Goal: Task Accomplishment & Management: Use online tool/utility

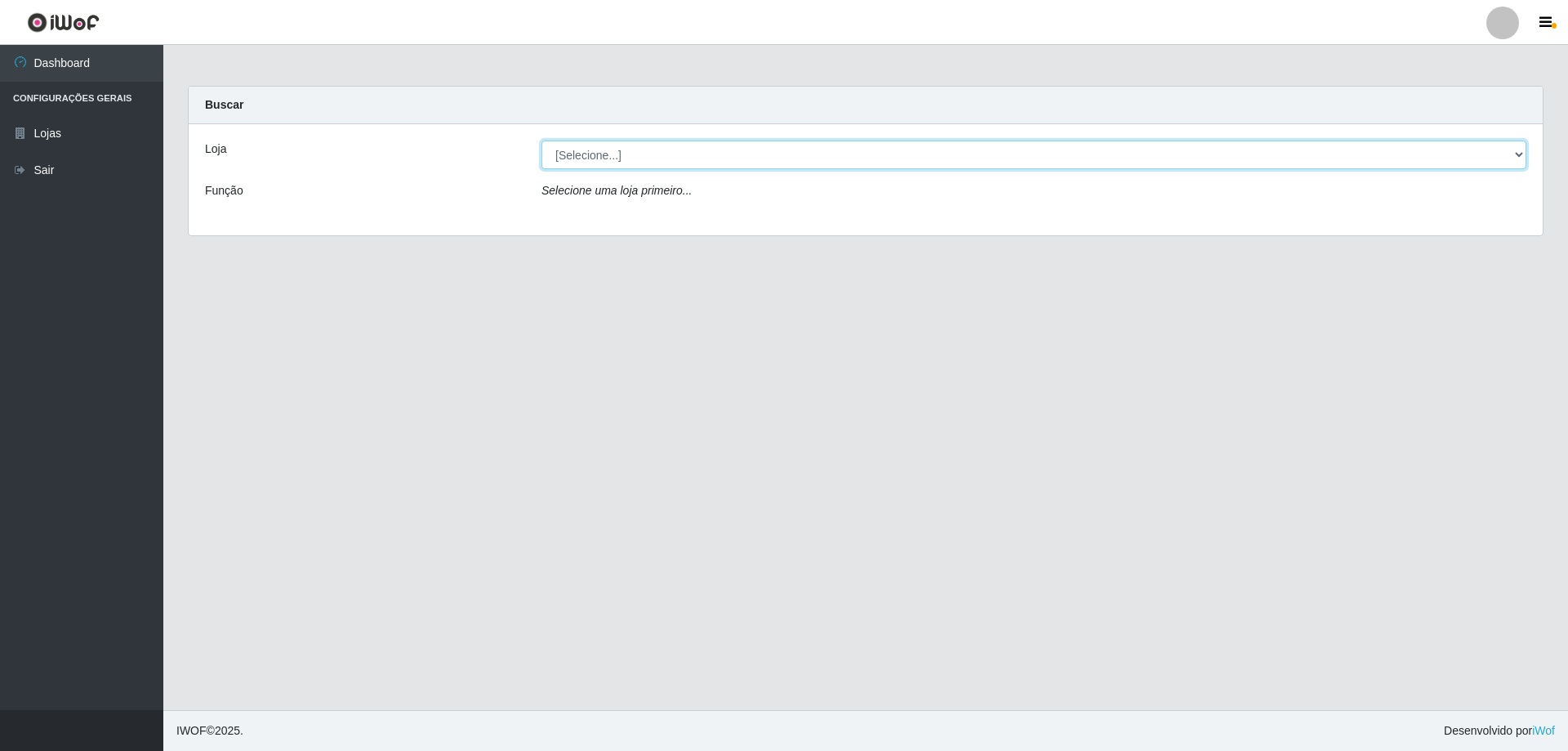
click at [585, 162] on select "[Selecione...] Atacado Vem - [STREET_ADDRESS]" at bounding box center [1034, 155] width 985 height 29
select select "461"
click at [541, 141] on select "[Selecione...] Atacado Vem - [STREET_ADDRESS]" at bounding box center [1034, 155] width 985 height 29
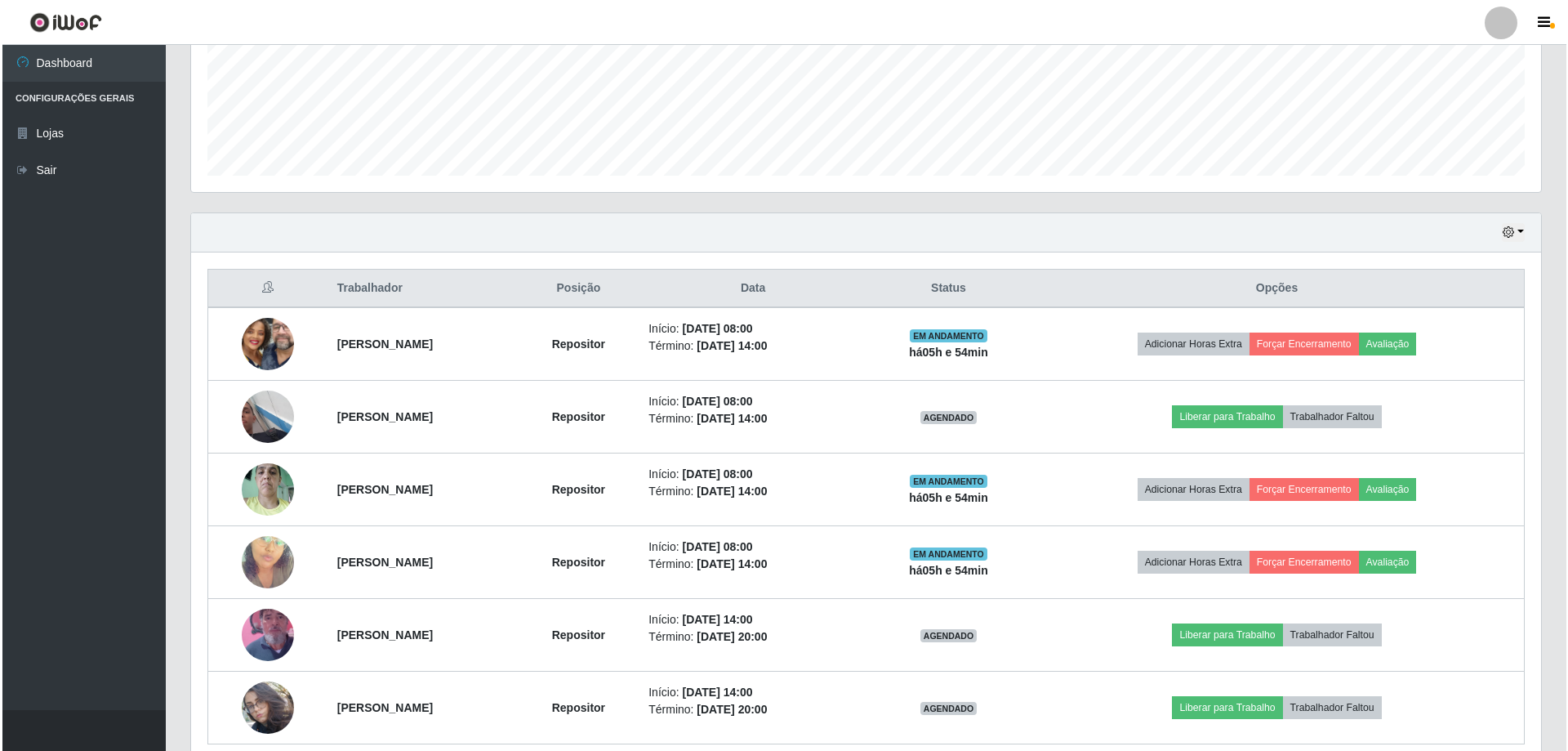
scroll to position [480, 0]
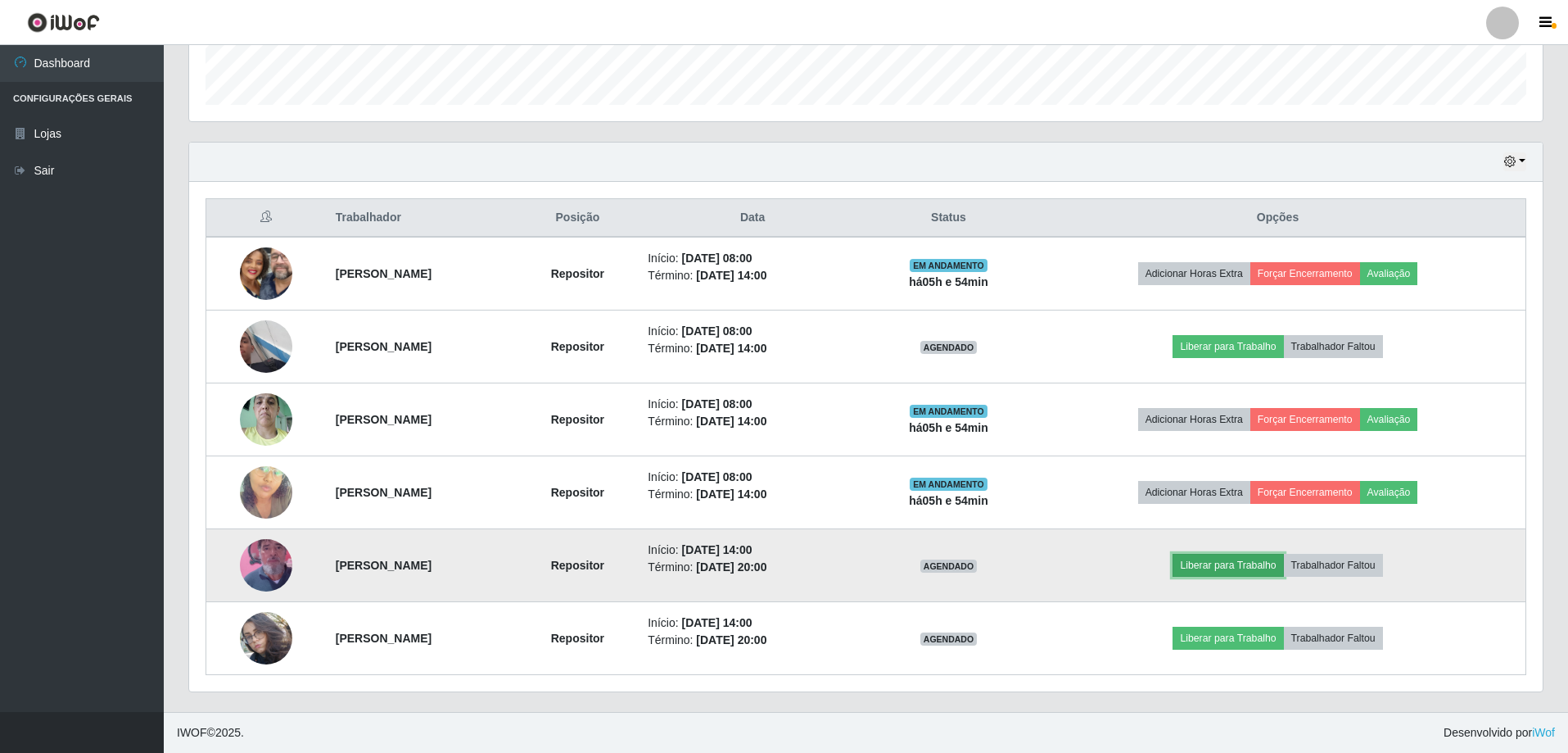
click at [1227, 565] on button "Liberar para Trabalho" at bounding box center [1227, 565] width 111 height 23
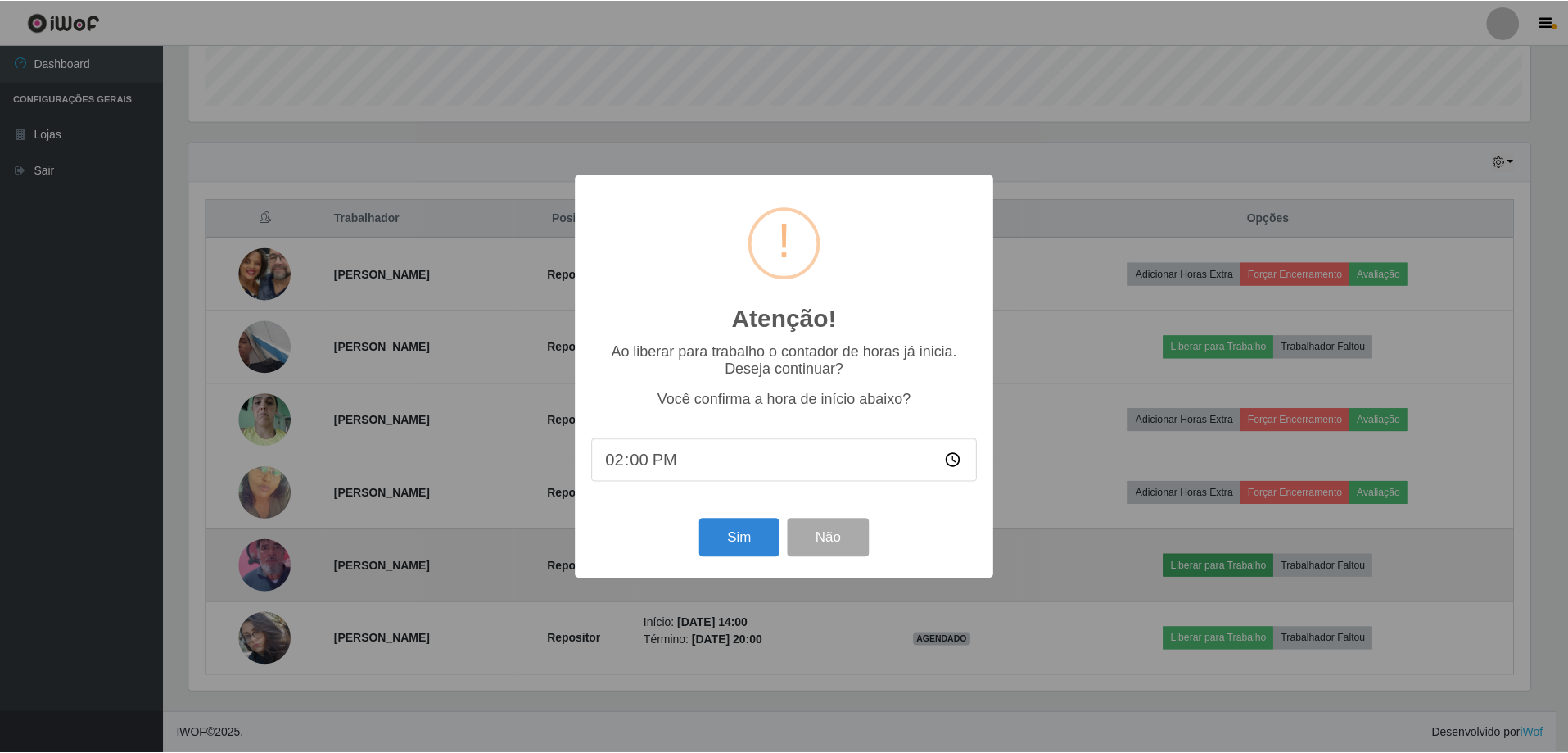
scroll to position [340, 1345]
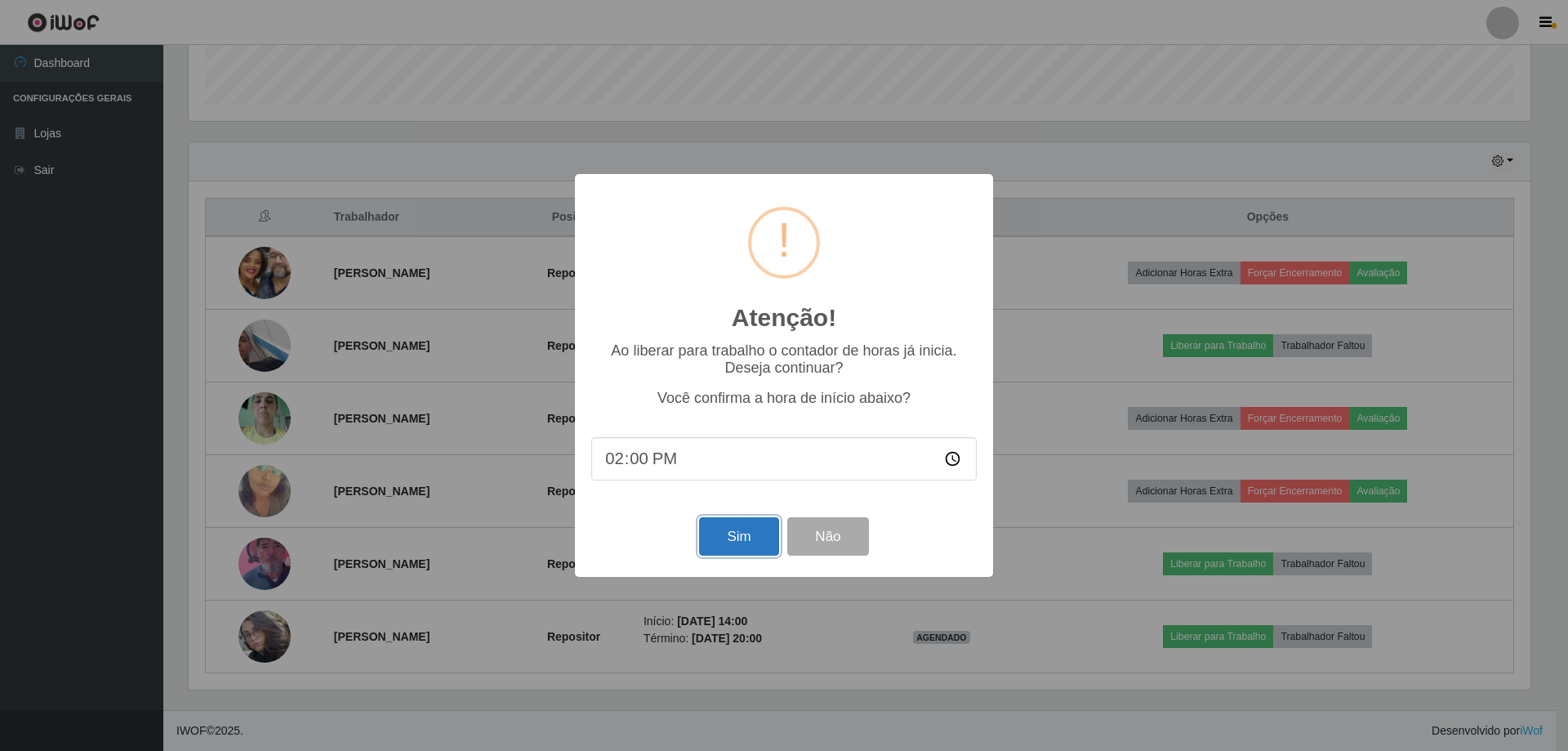
click at [737, 552] on button "Sim" at bounding box center [739, 536] width 79 height 39
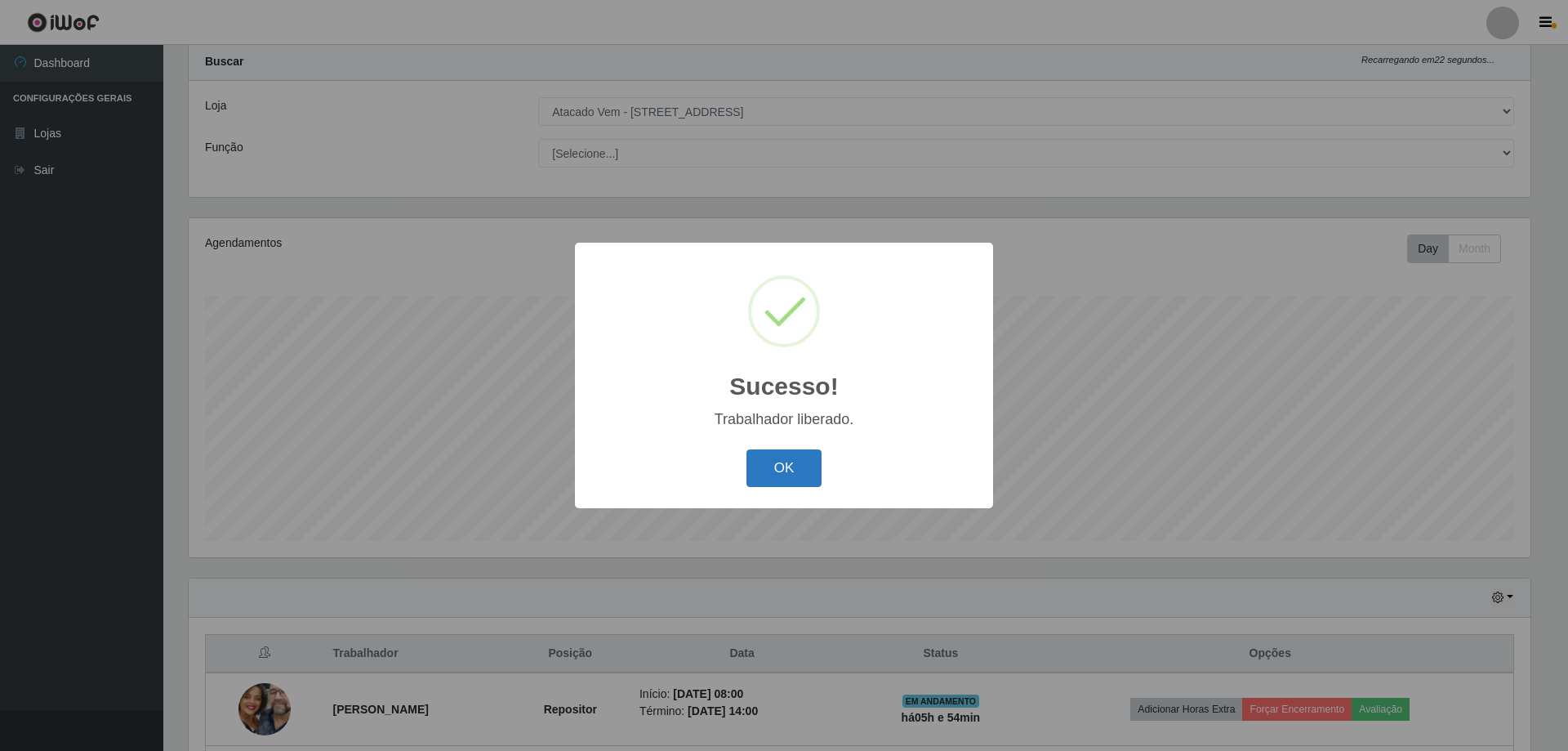
click at [780, 467] on button "OK" at bounding box center [784, 469] width 76 height 39
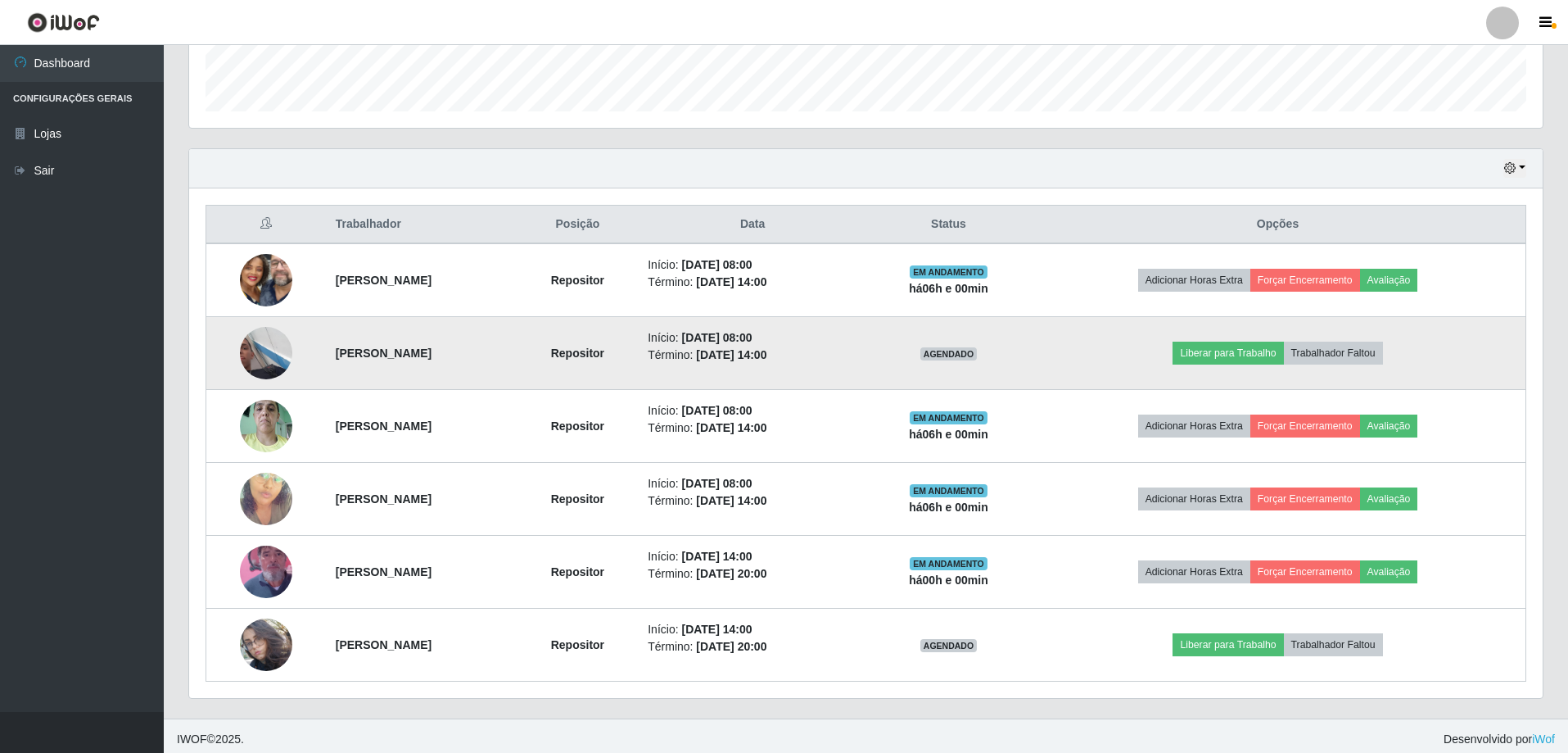
scroll to position [481, 0]
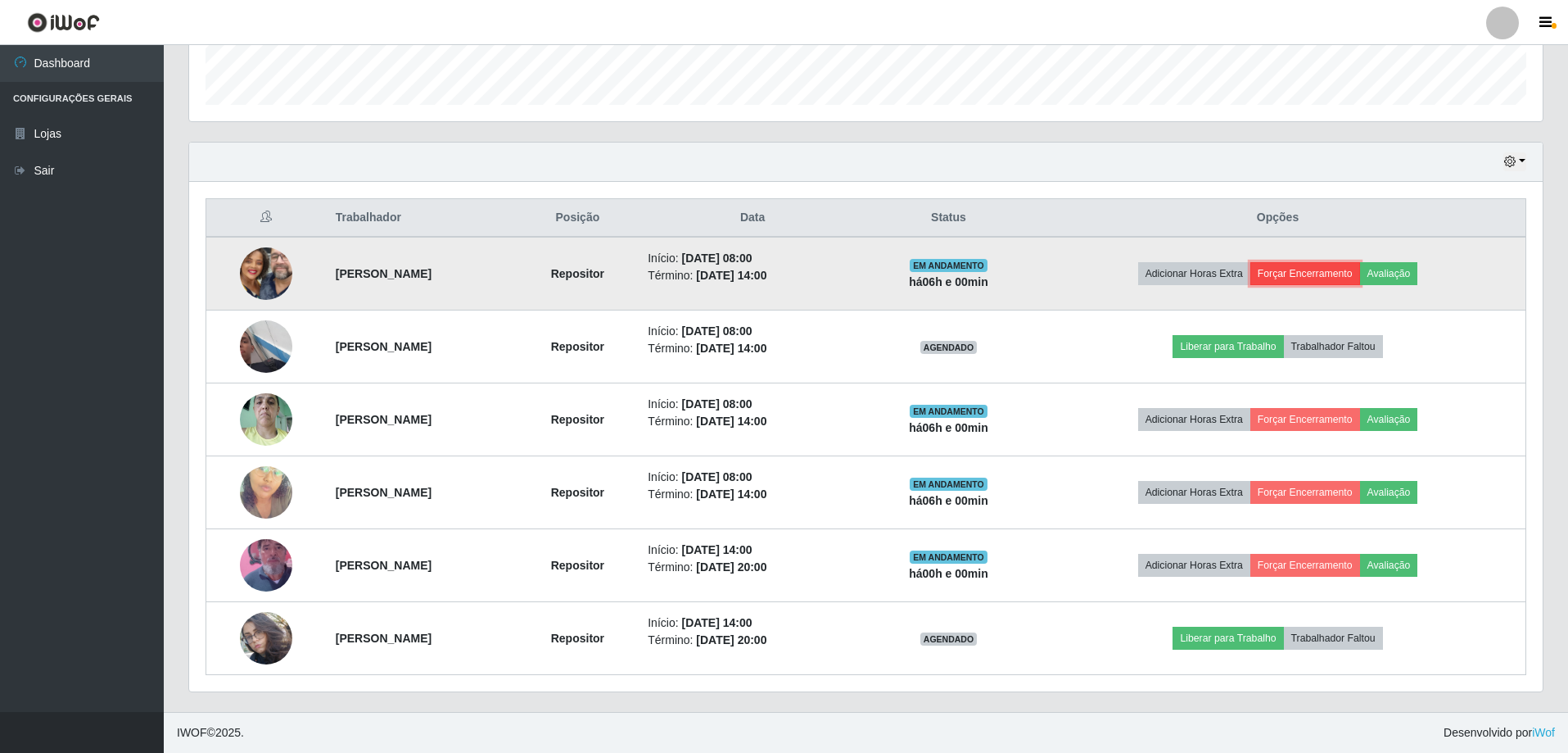
click at [1360, 274] on button "Forçar Encerramento" at bounding box center [1306, 273] width 110 height 23
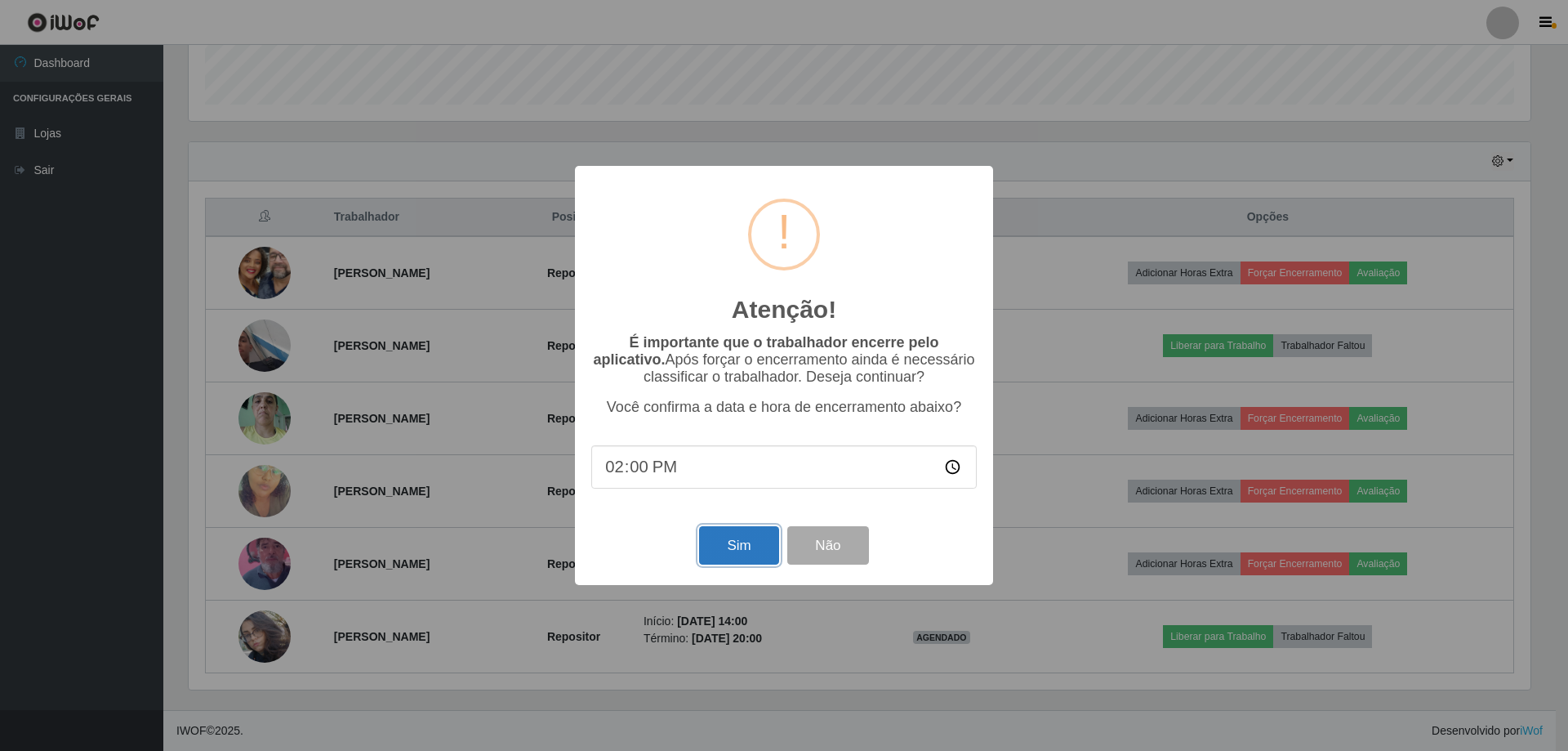
click at [747, 552] on button "Sim" at bounding box center [739, 546] width 79 height 39
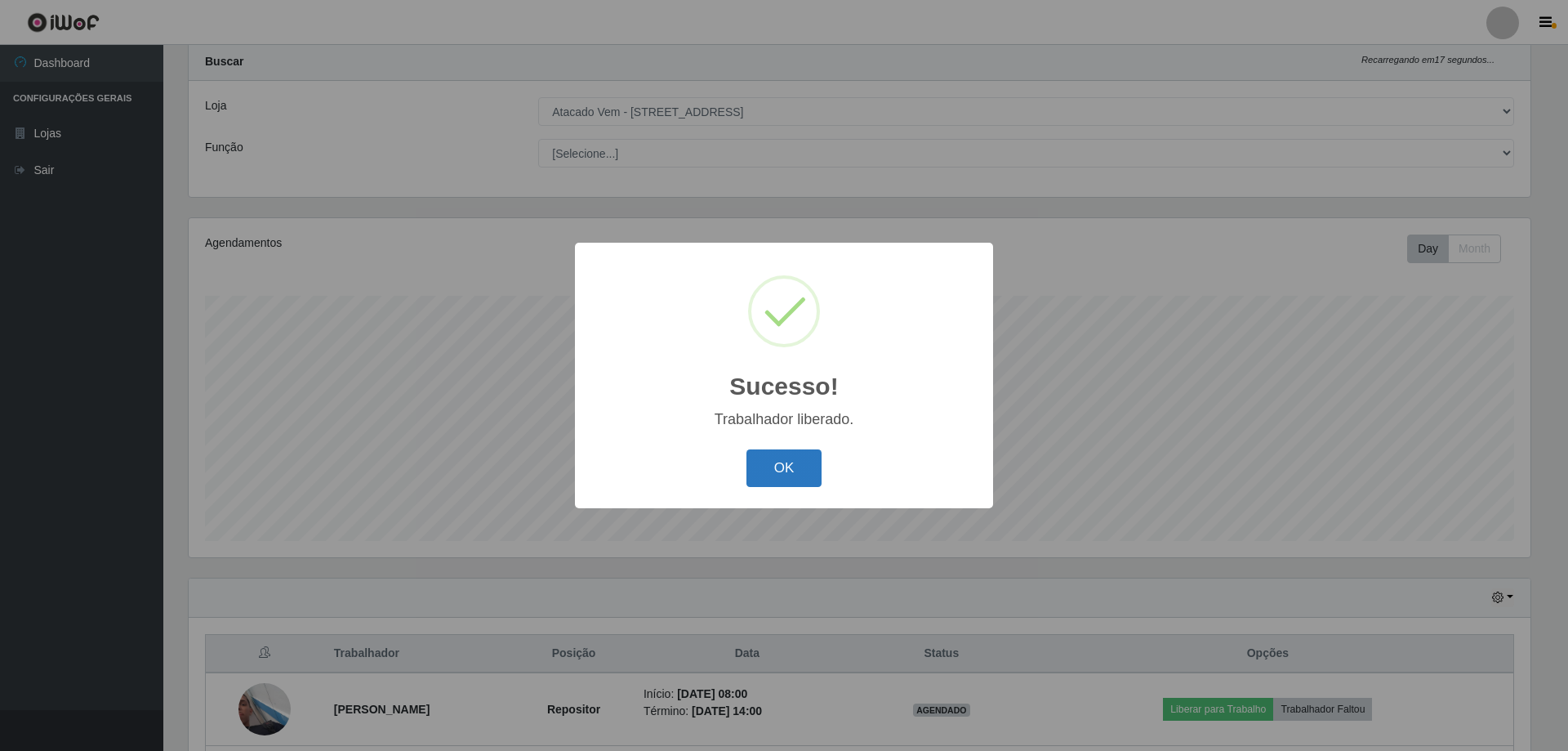
click at [792, 471] on button "OK" at bounding box center [784, 469] width 76 height 39
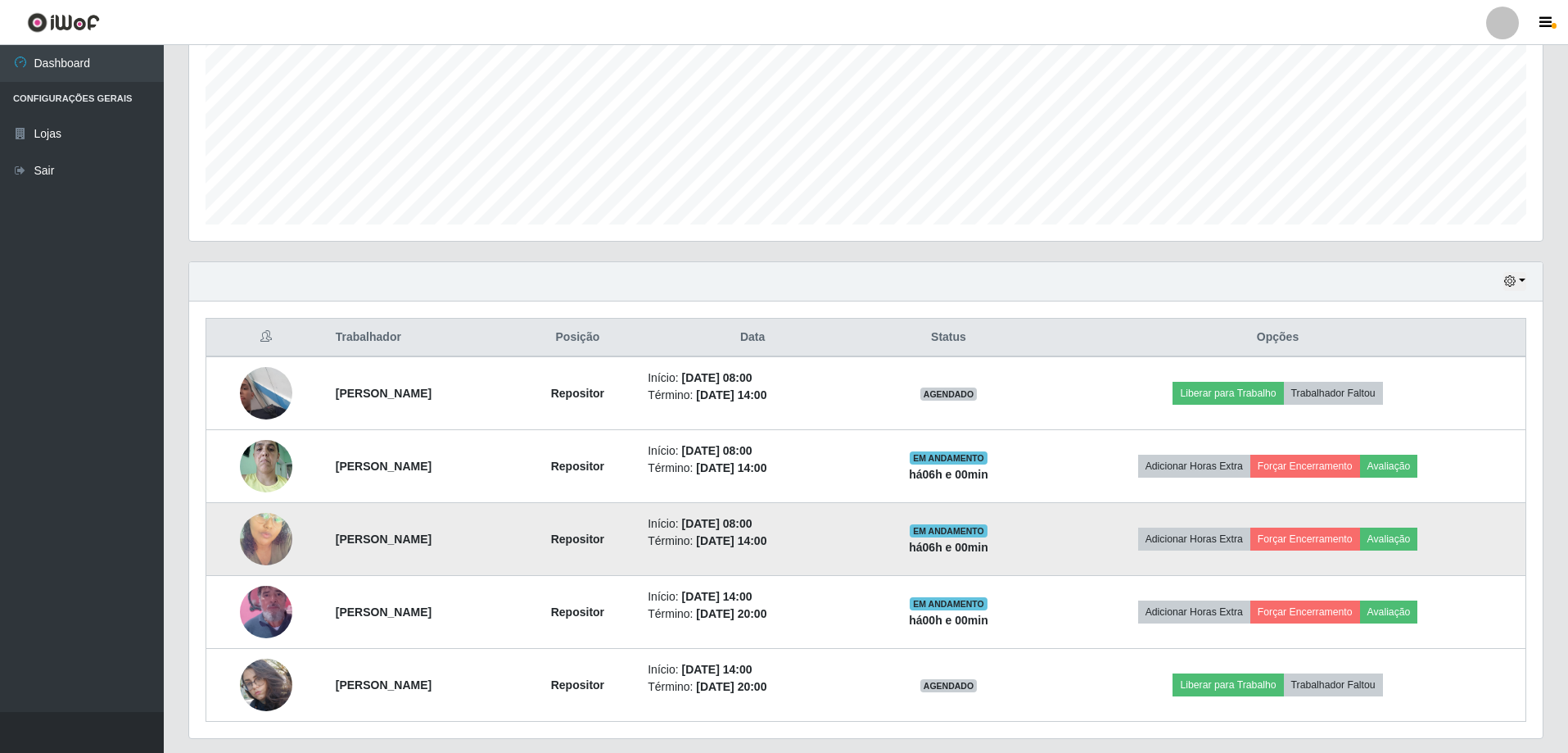
scroll to position [408, 0]
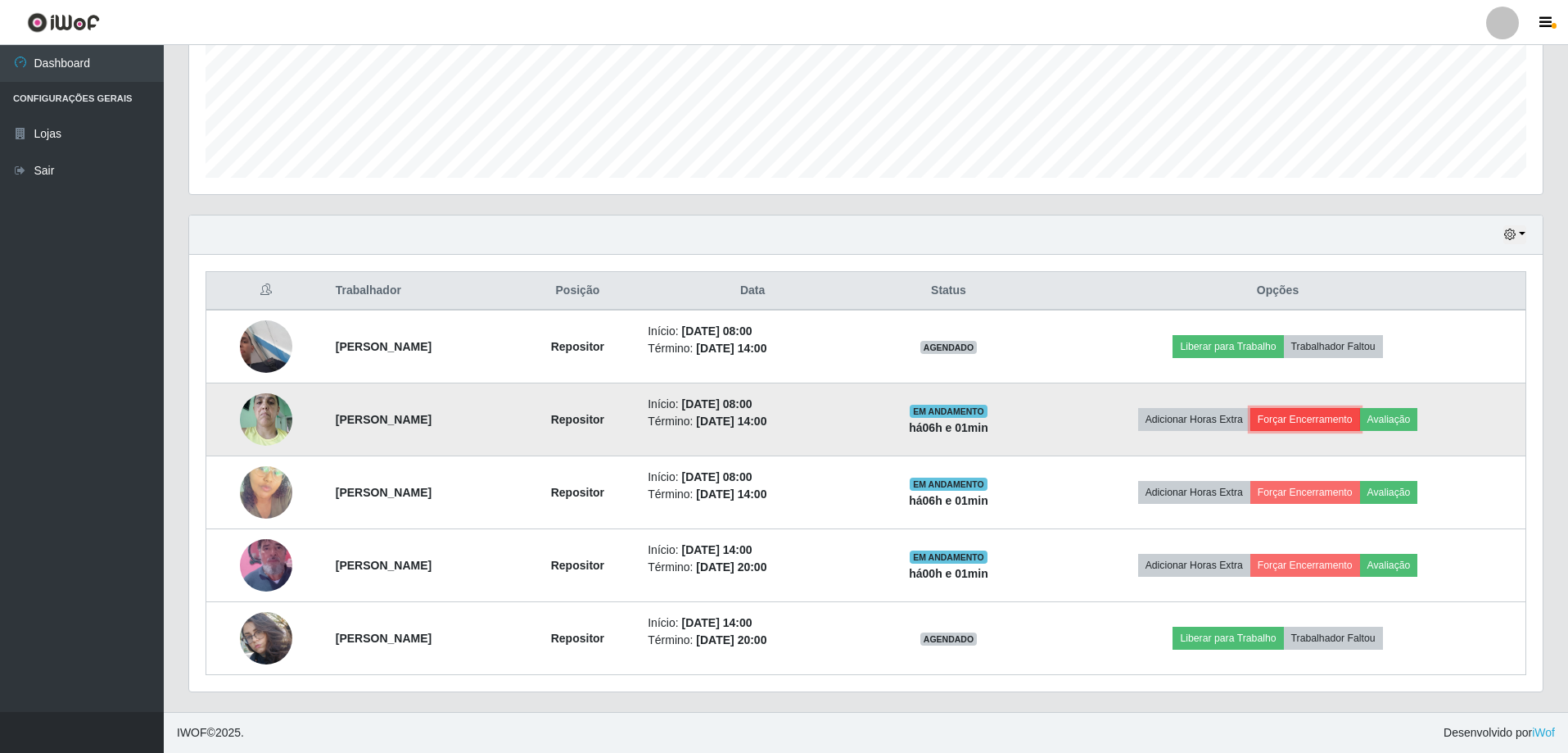
click at [1304, 426] on button "Forçar Encerramento" at bounding box center [1306, 419] width 110 height 23
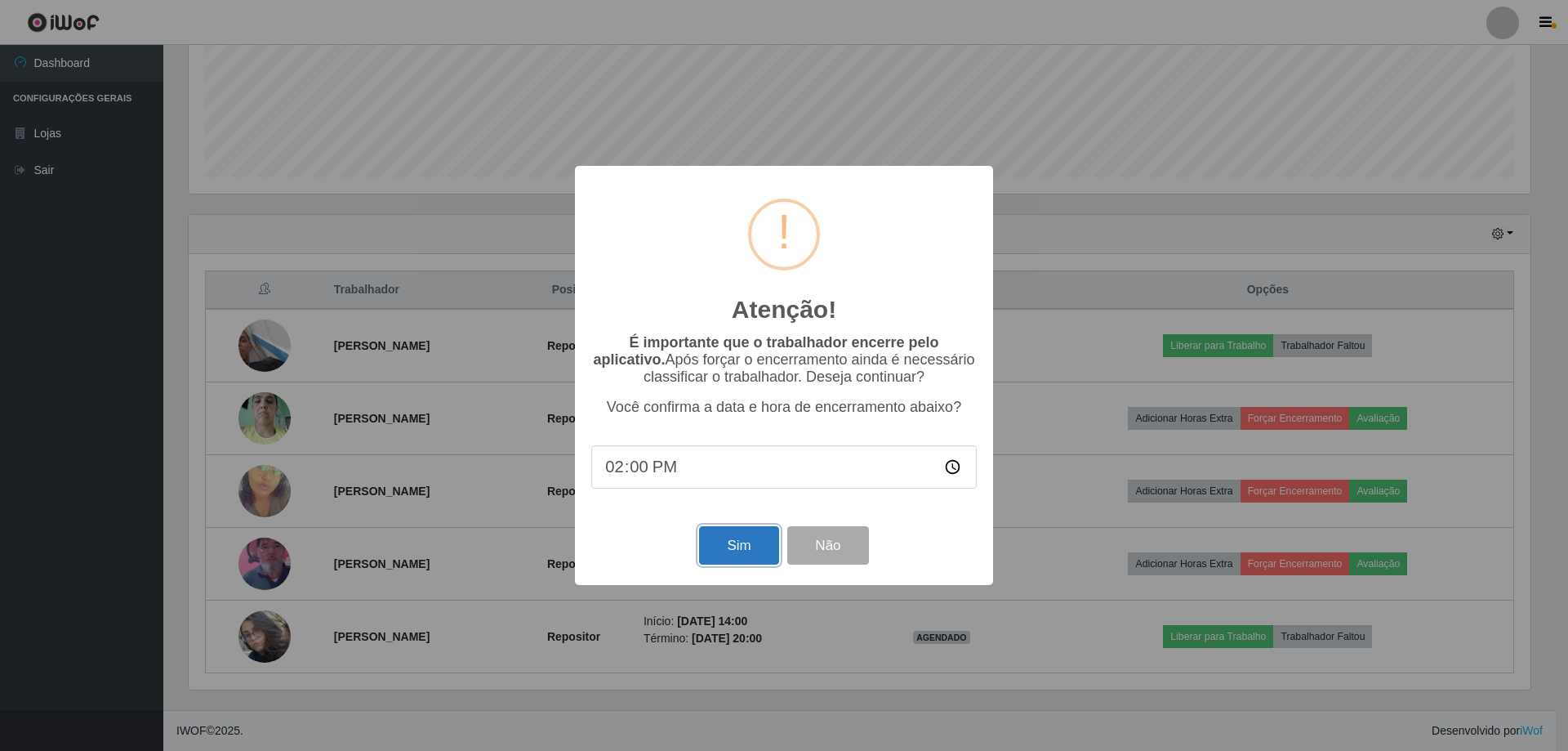
click at [752, 559] on button "Sim" at bounding box center [739, 546] width 79 height 39
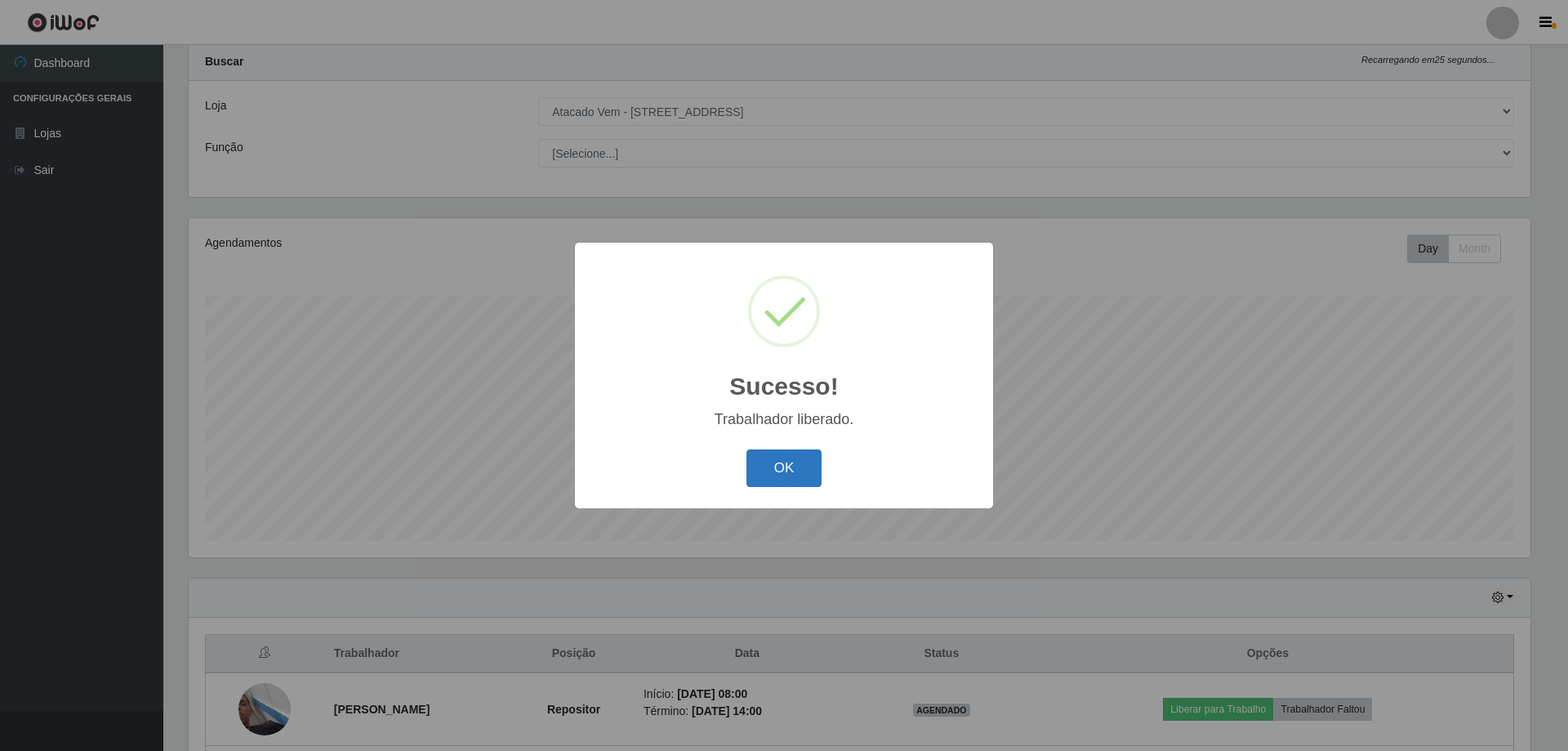
click at [769, 467] on button "OK" at bounding box center [784, 469] width 76 height 39
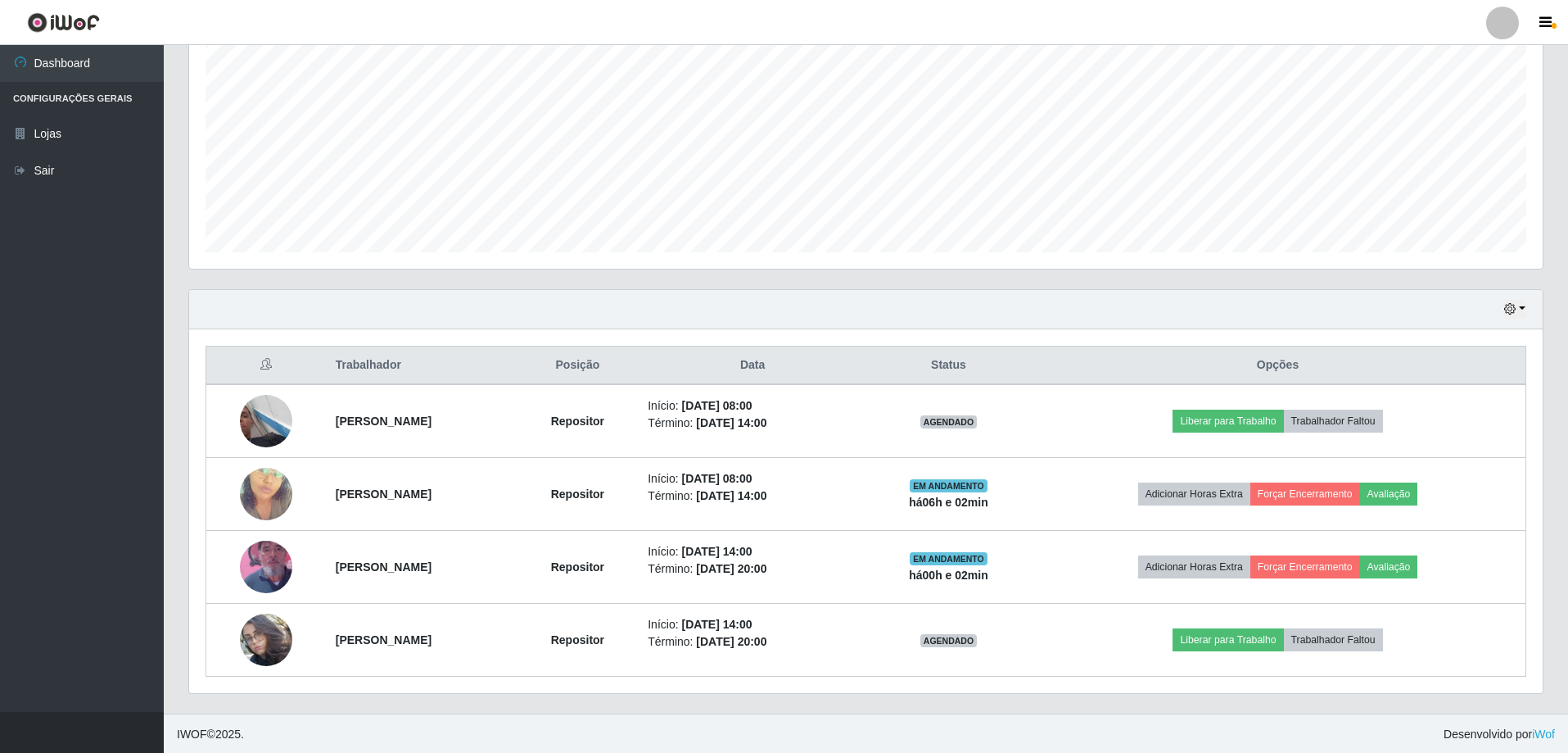
scroll to position [335, 0]
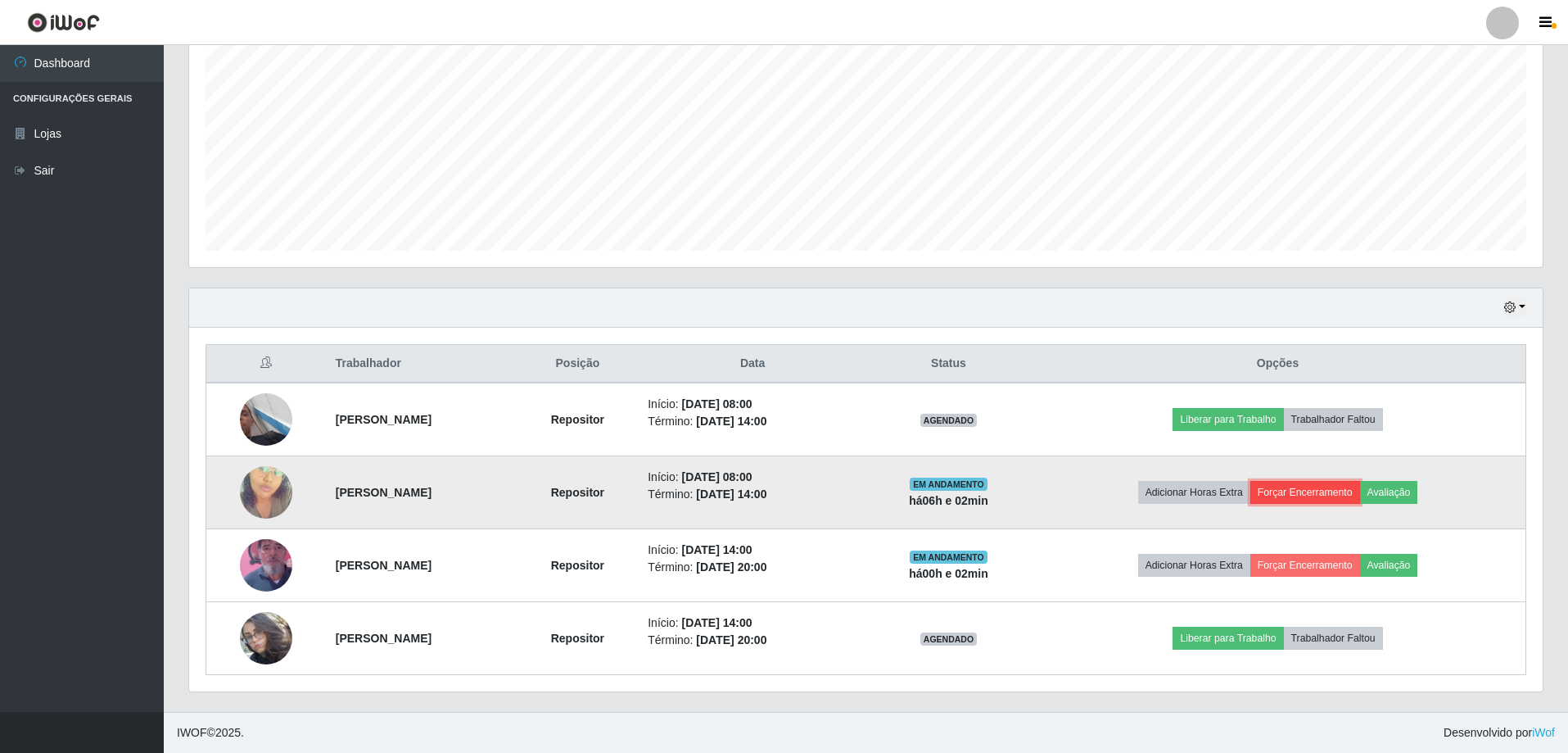
click at [1301, 485] on button "Forçar Encerramento" at bounding box center [1306, 492] width 110 height 23
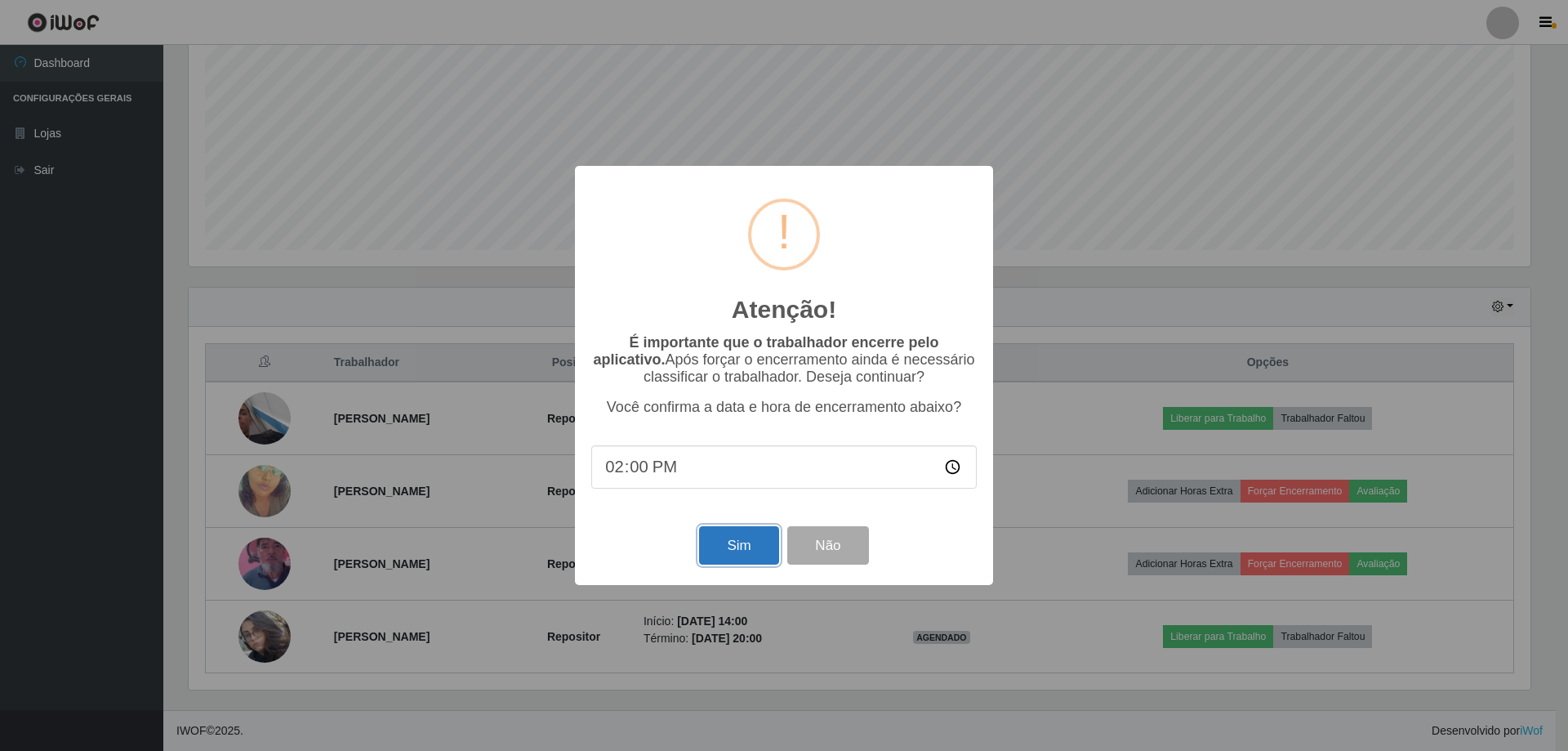
click at [711, 548] on button "Sim" at bounding box center [739, 546] width 79 height 39
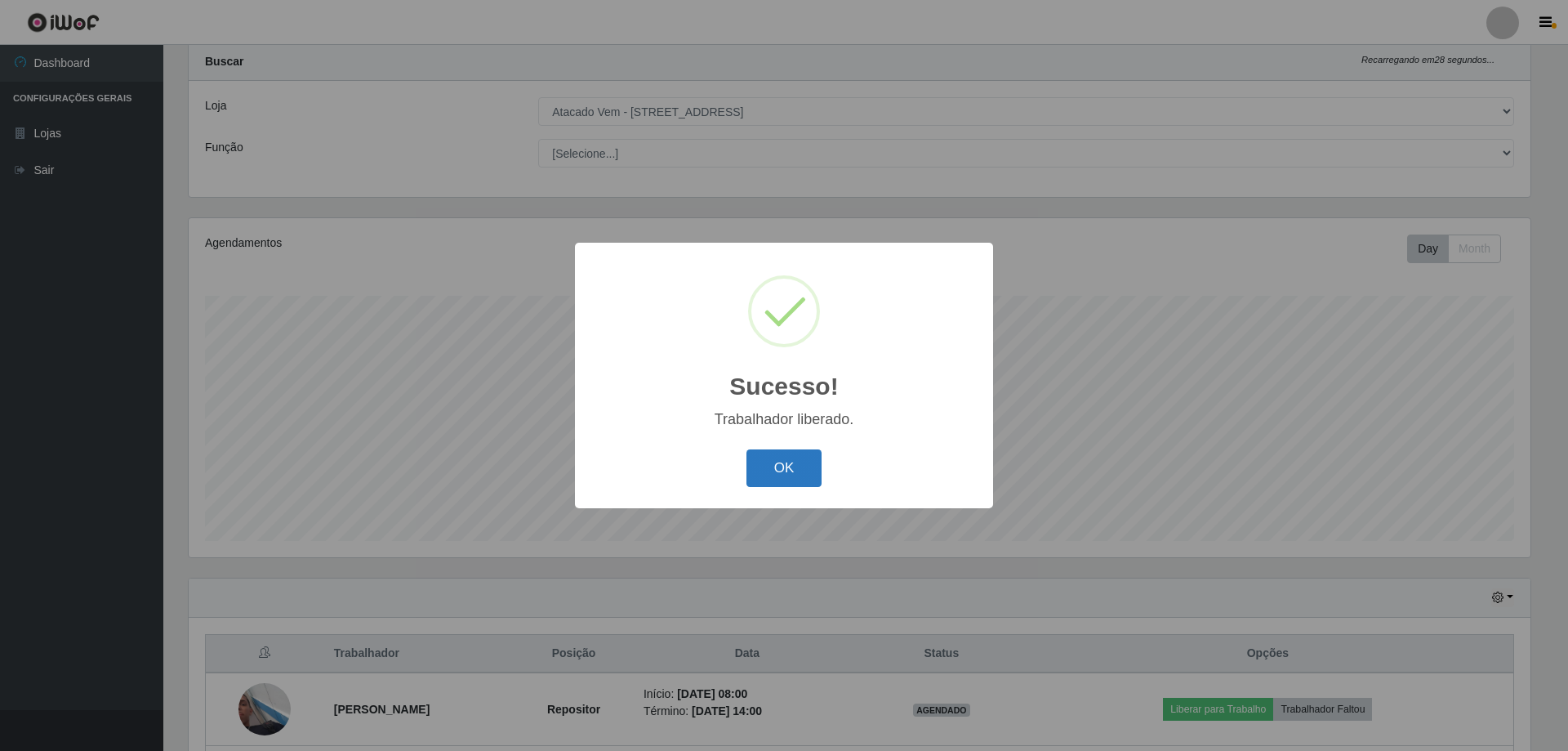
click at [791, 462] on button "OK" at bounding box center [784, 469] width 76 height 39
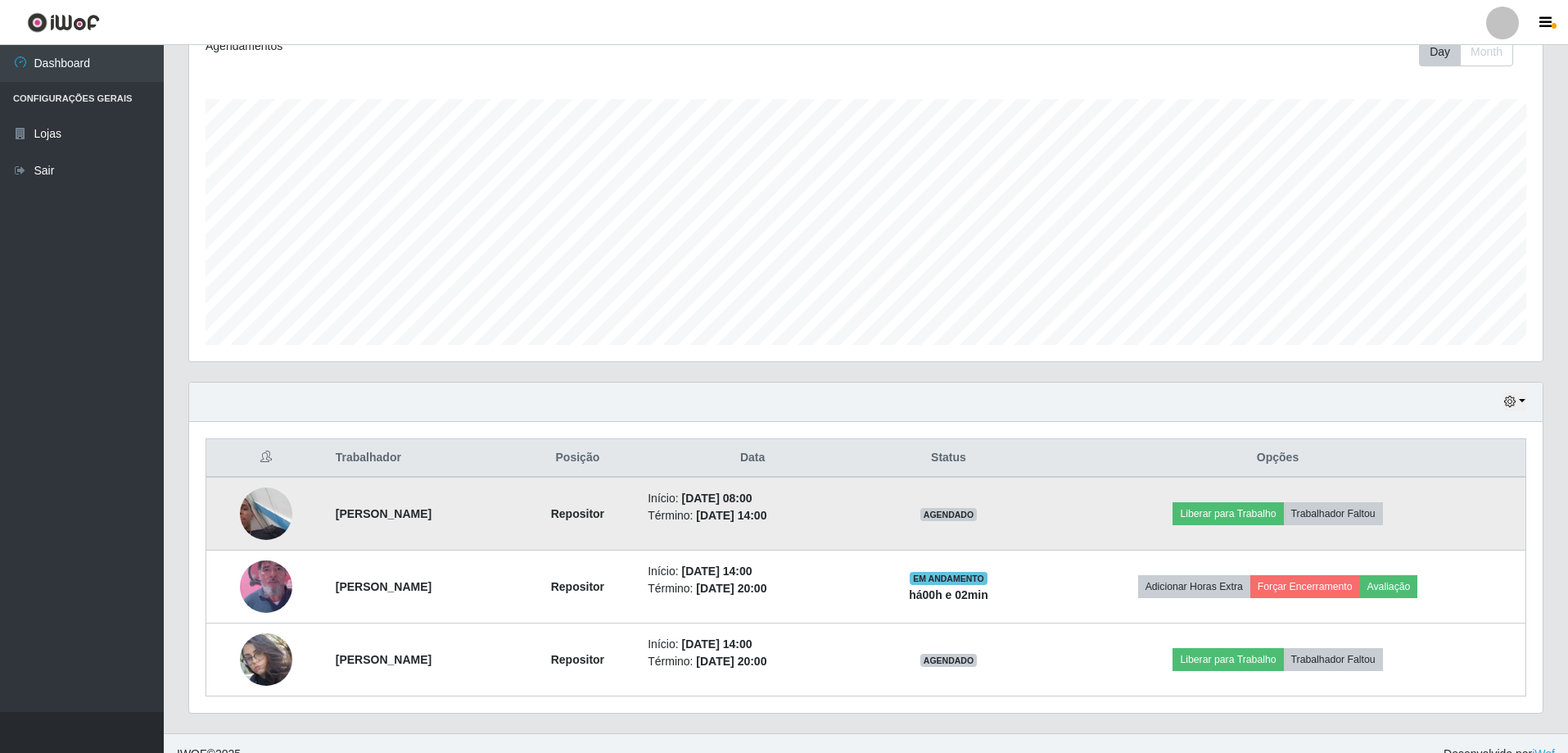
scroll to position [262, 0]
